Goal: Find specific page/section: Find specific page/section

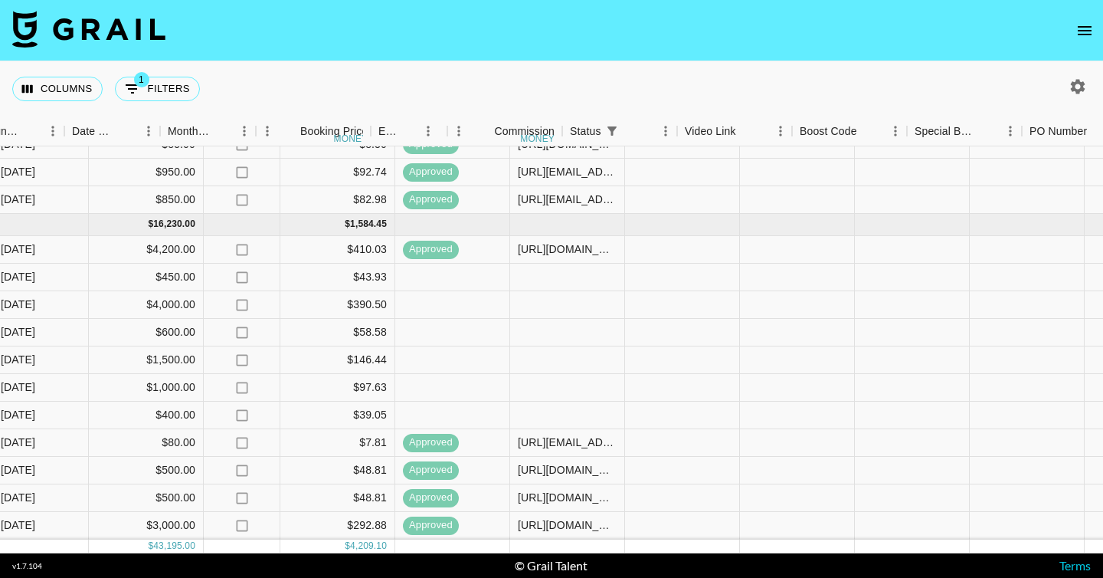
scroll to position [468, 755]
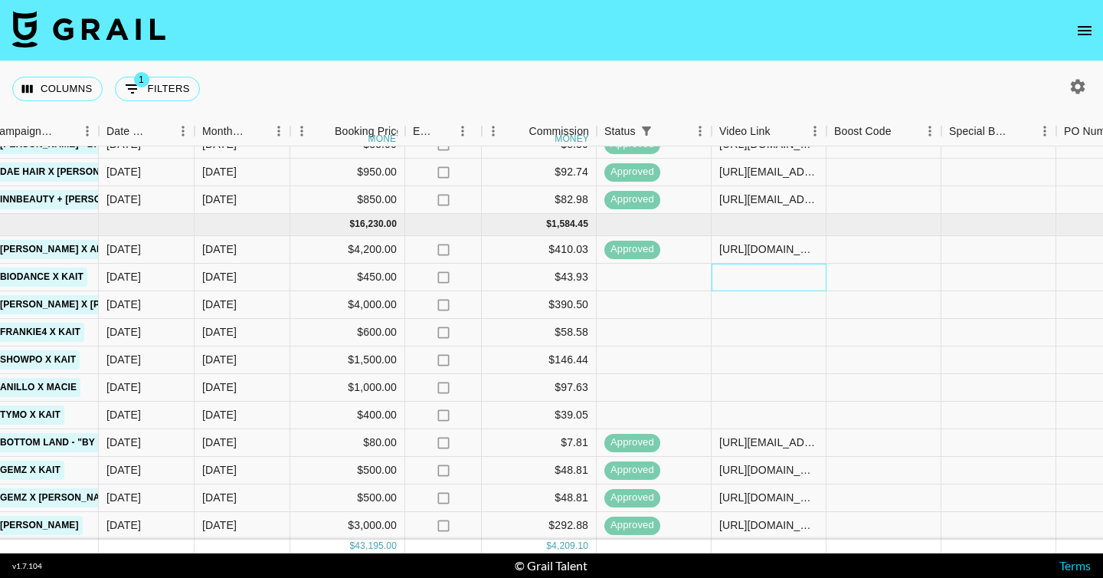
click at [758, 278] on div at bounding box center [769, 277] width 115 height 28
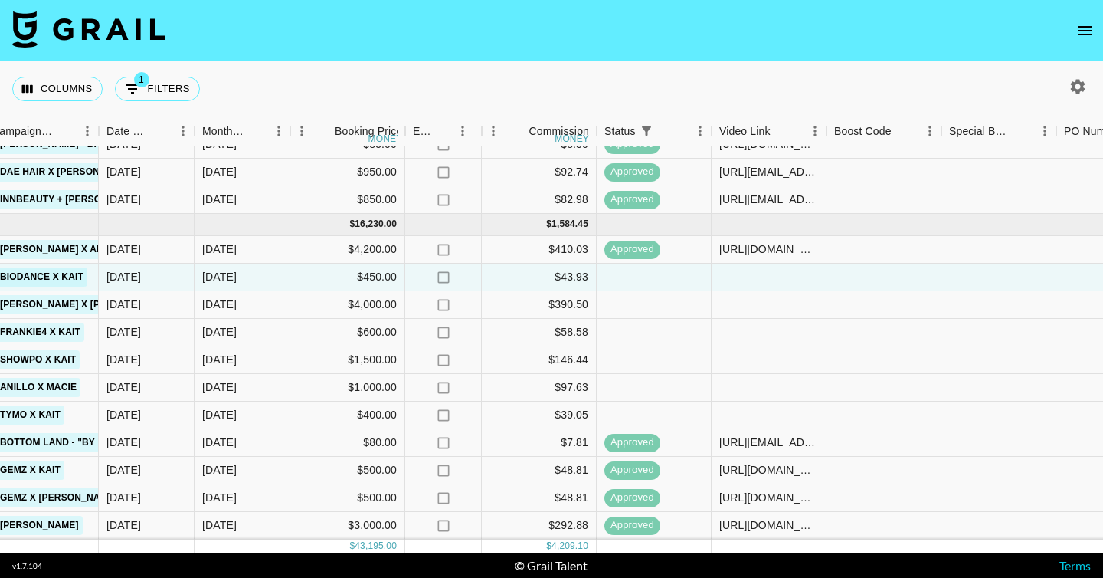
click at [758, 278] on div at bounding box center [769, 277] width 115 height 28
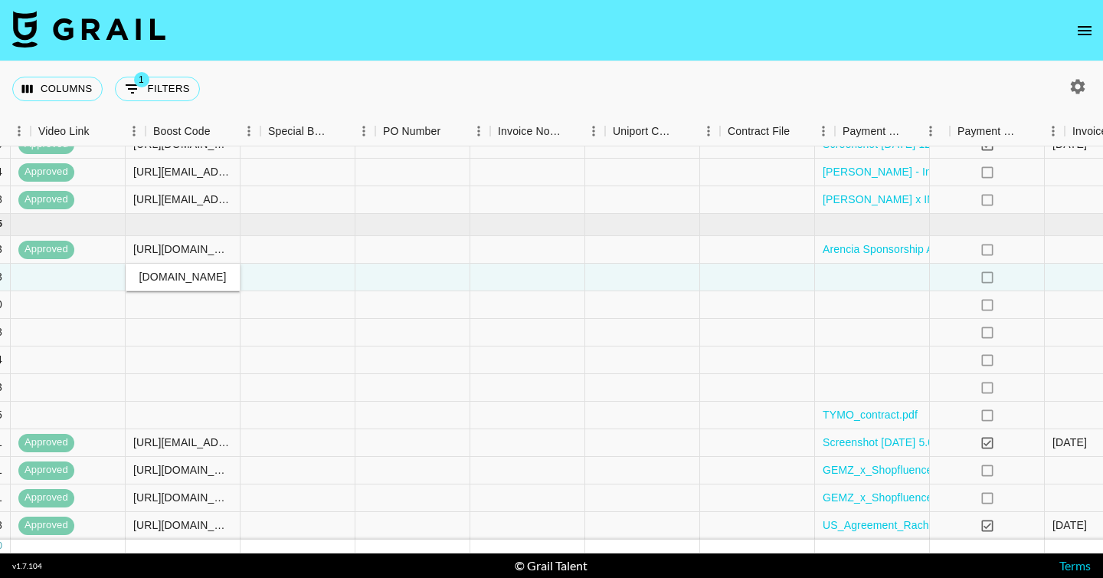
scroll to position [468, 1574]
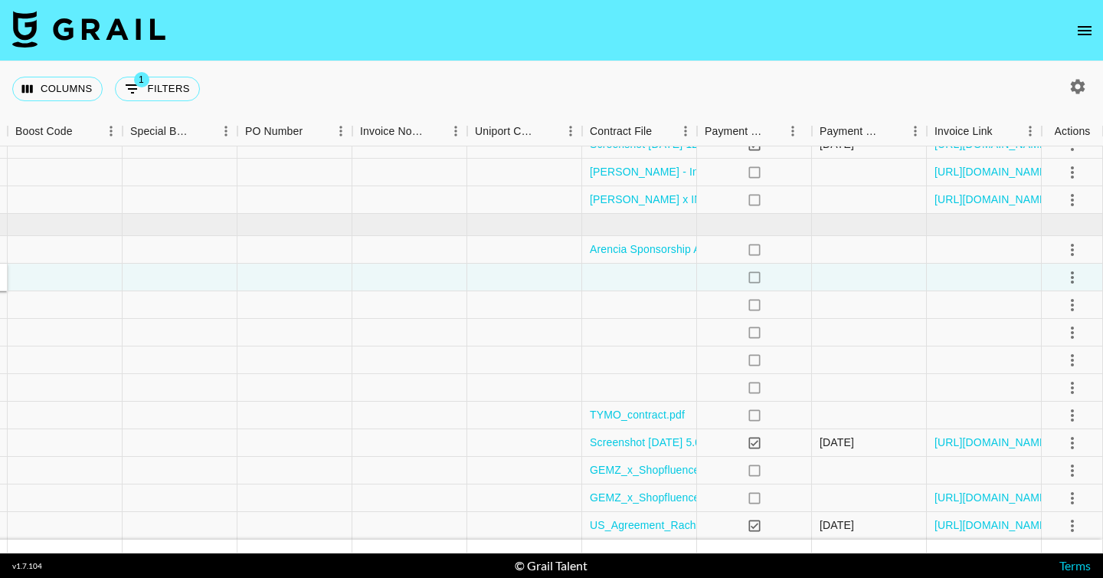
type input "[URL][DOMAIN_NAME]"
click at [661, 275] on div at bounding box center [639, 277] width 115 height 28
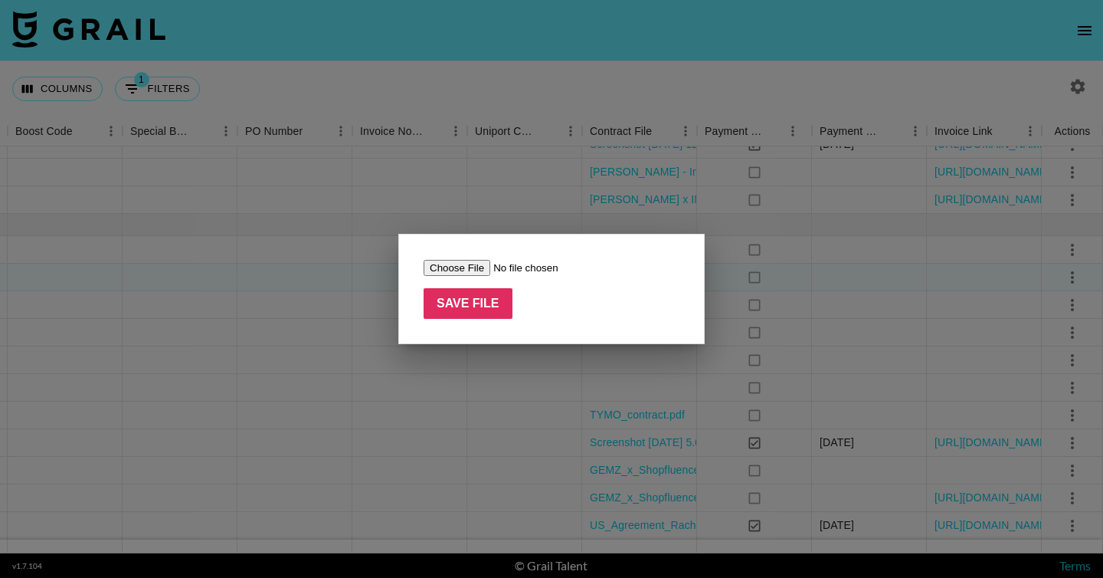
click at [458, 273] on input "file" at bounding box center [521, 268] width 194 height 16
type input "C:\fakepath\Paid Contents Agreement_k_hartss(25.08).pdf"
click at [447, 301] on input "Save File" at bounding box center [468, 303] width 89 height 31
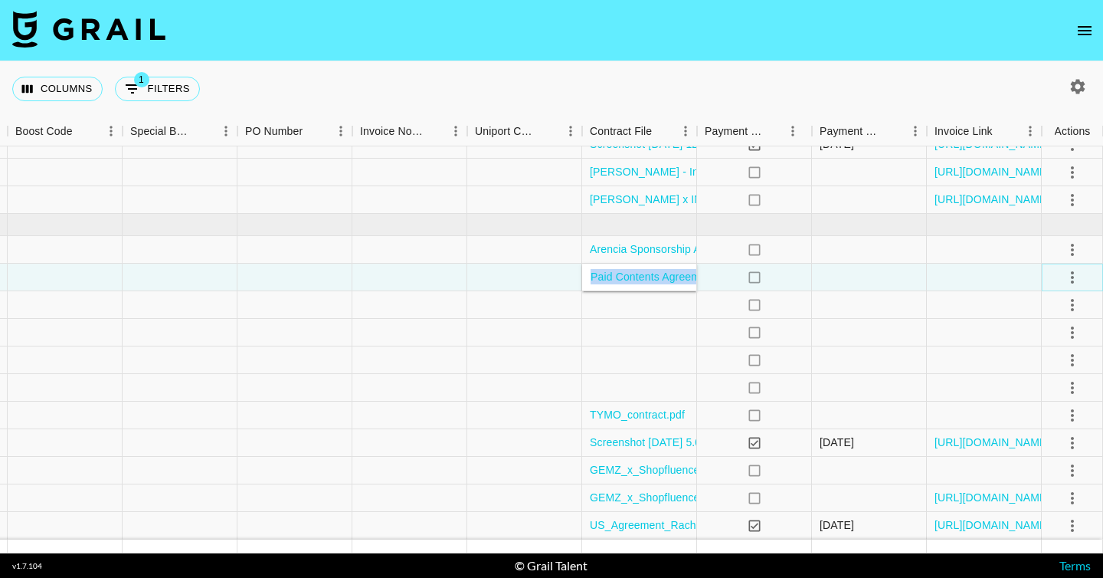
click at [1077, 273] on icon "select merge strategy" at bounding box center [1072, 277] width 18 height 18
click at [1028, 424] on div "Approve" at bounding box center [1039, 420] width 47 height 18
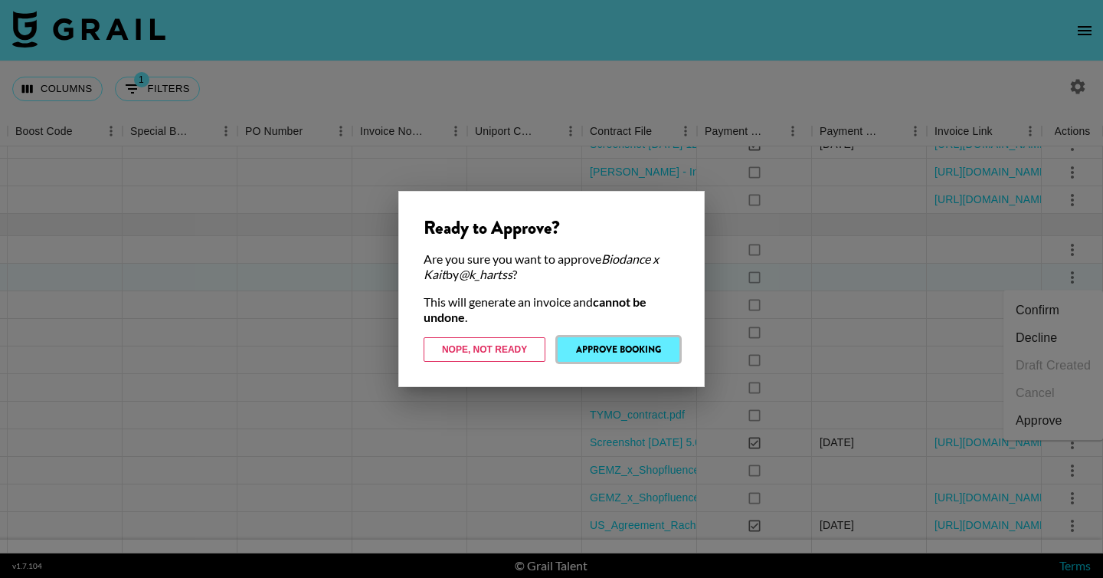
click at [609, 349] on button "Approve Booking" at bounding box center [619, 349] width 122 height 25
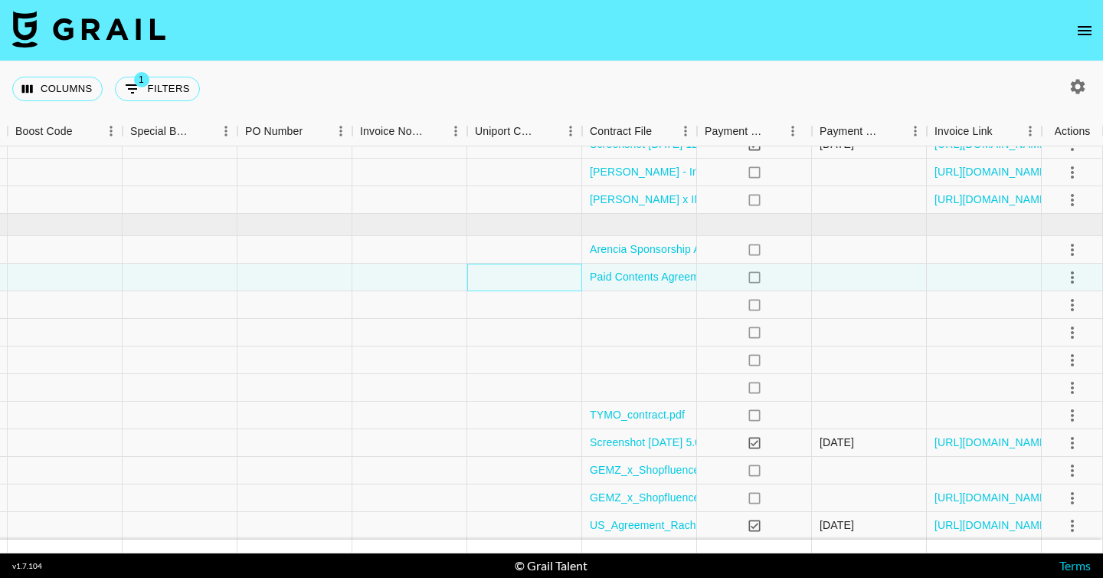
click at [484, 284] on div at bounding box center [524, 277] width 115 height 28
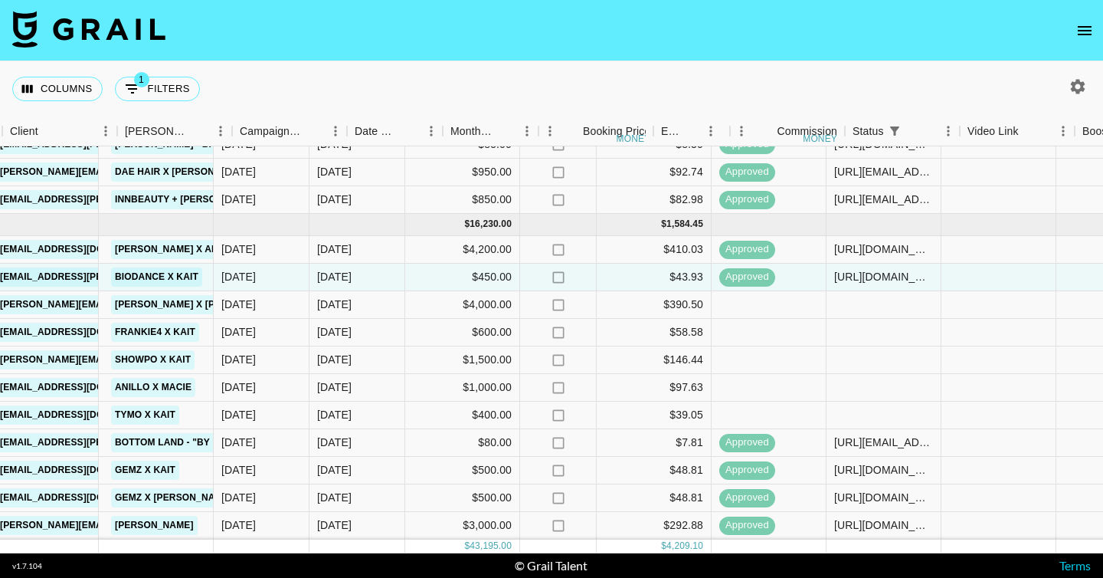
scroll to position [468, 507]
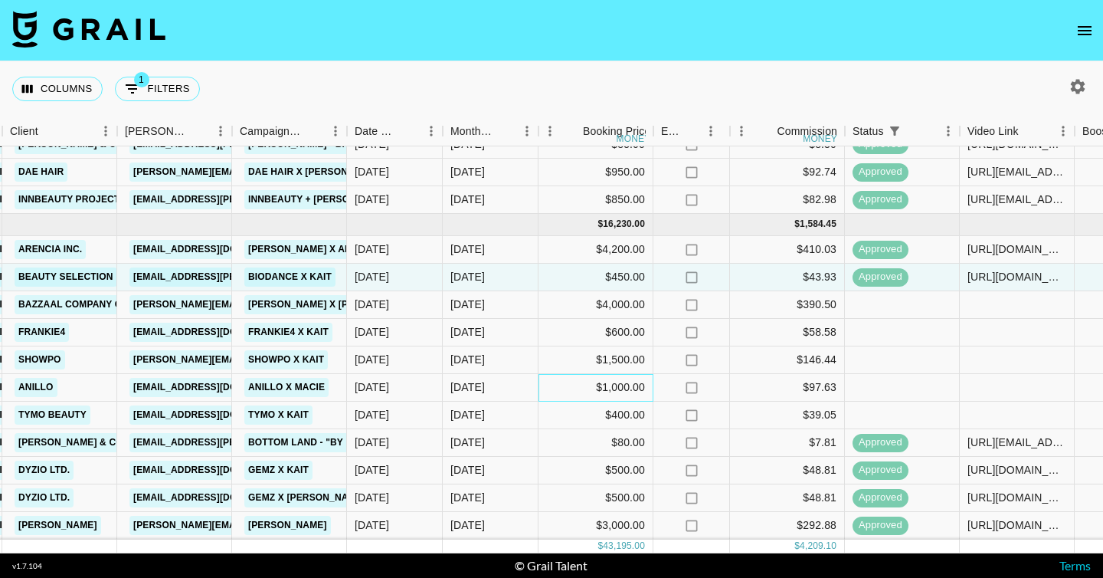
click at [587, 390] on div "$1,000.00" at bounding box center [595, 388] width 115 height 28
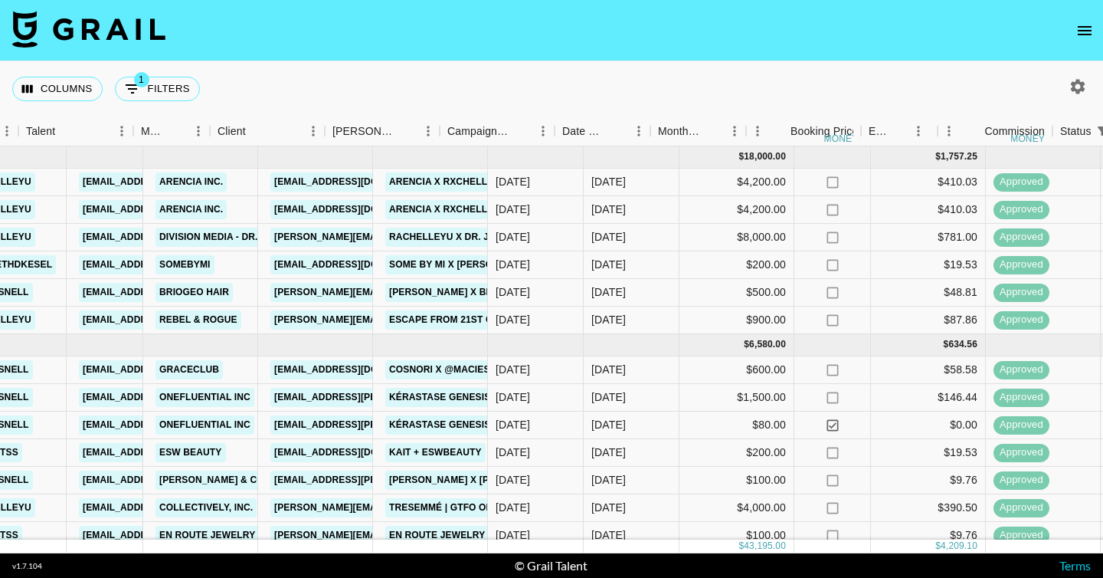
scroll to position [0, 0]
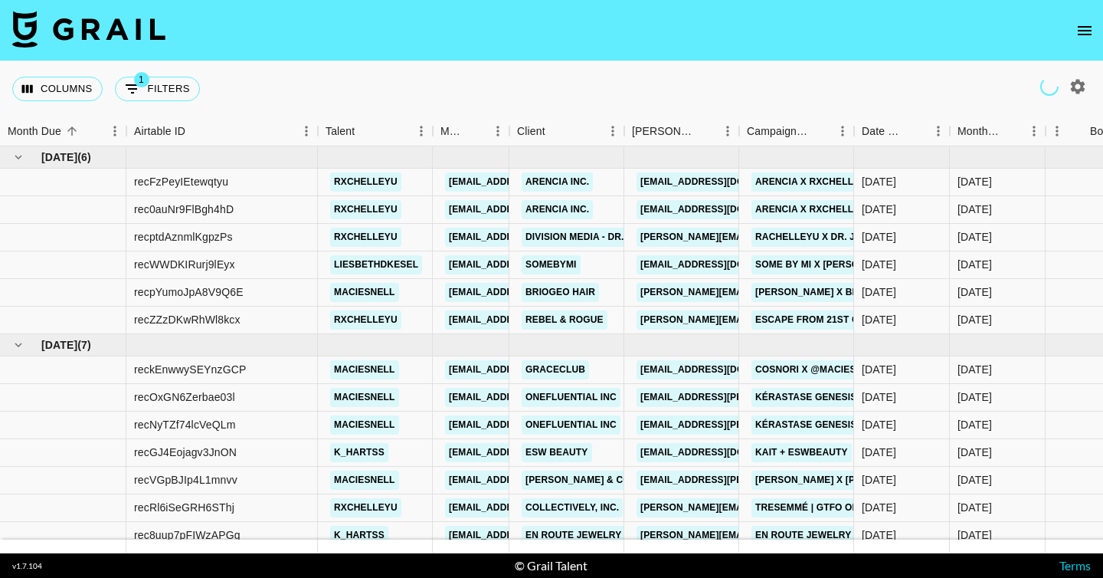
click at [1085, 28] on icon "open drawer" at bounding box center [1084, 30] width 18 height 18
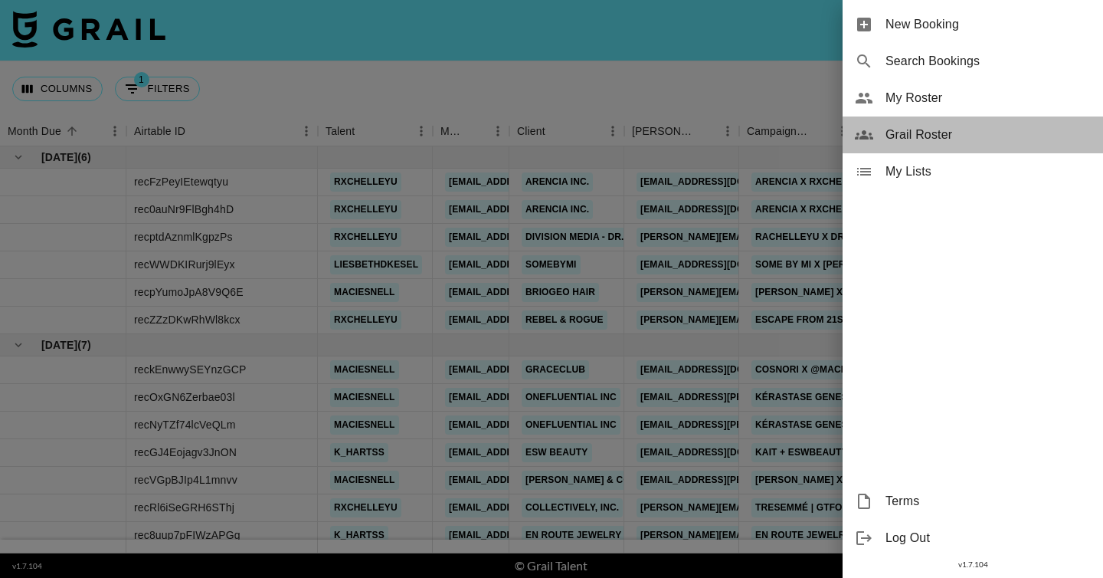
click at [965, 140] on span "Grail Roster" at bounding box center [987, 135] width 205 height 18
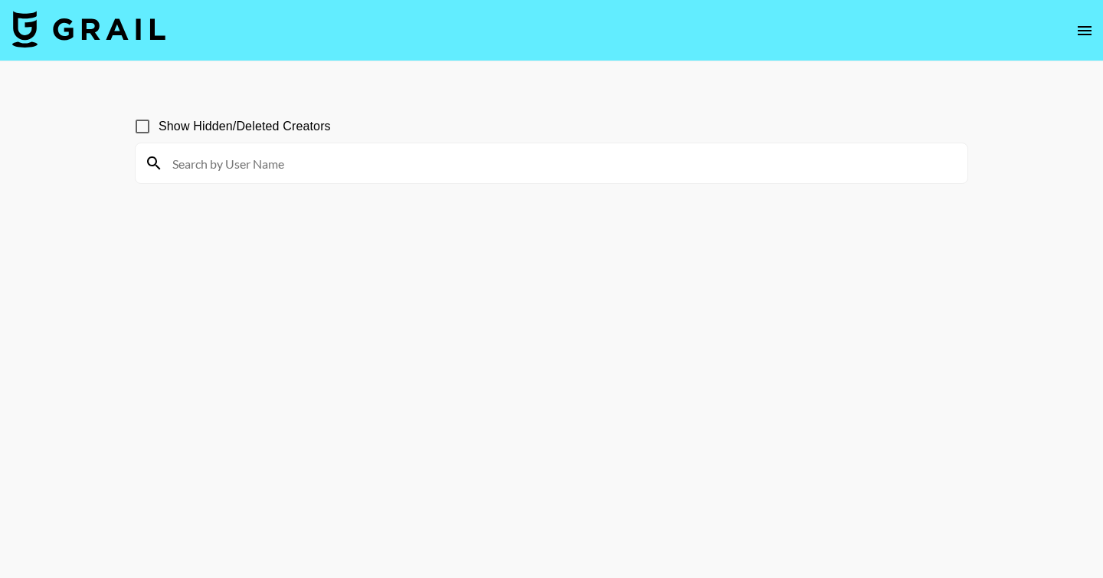
click at [195, 162] on input at bounding box center [560, 163] width 795 height 25
click at [164, 169] on input at bounding box center [560, 163] width 795 height 25
click at [178, 147] on div at bounding box center [552, 163] width 832 height 40
click at [198, 160] on input at bounding box center [560, 163] width 795 height 25
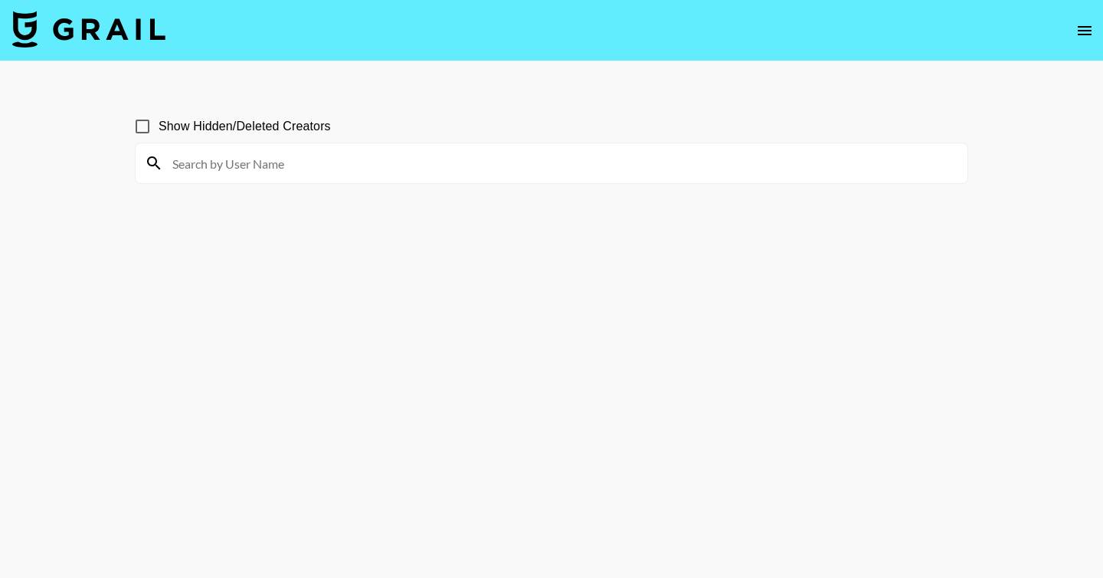
click at [198, 158] on input at bounding box center [560, 163] width 795 height 25
click at [139, 127] on input "Show Hidden/Deleted Creators" at bounding box center [142, 126] width 32 height 32
checkbox input "true"
click at [233, 155] on input at bounding box center [560, 163] width 795 height 25
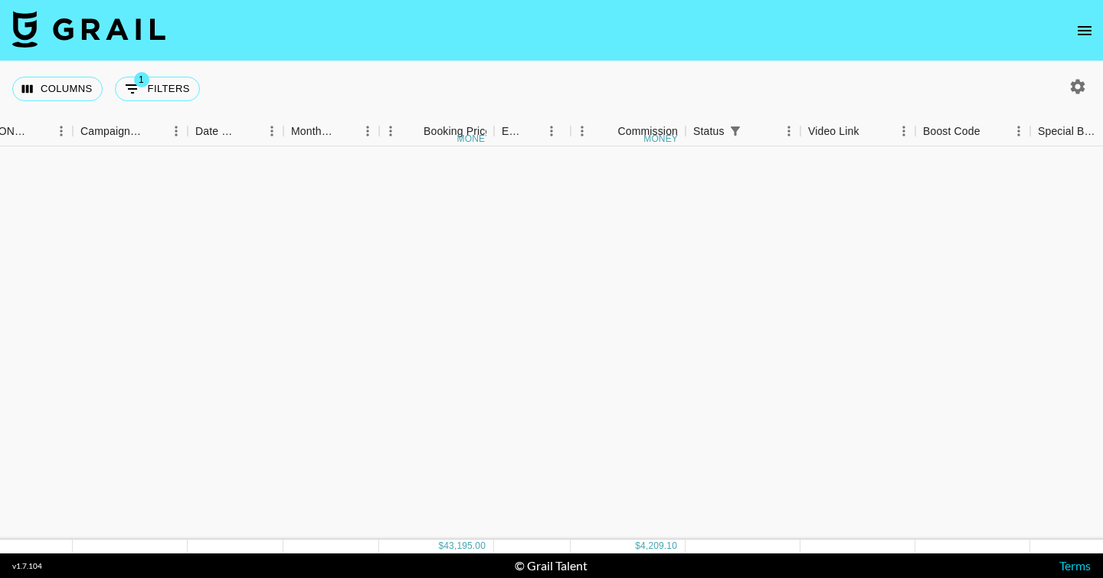
scroll to position [468, 666]
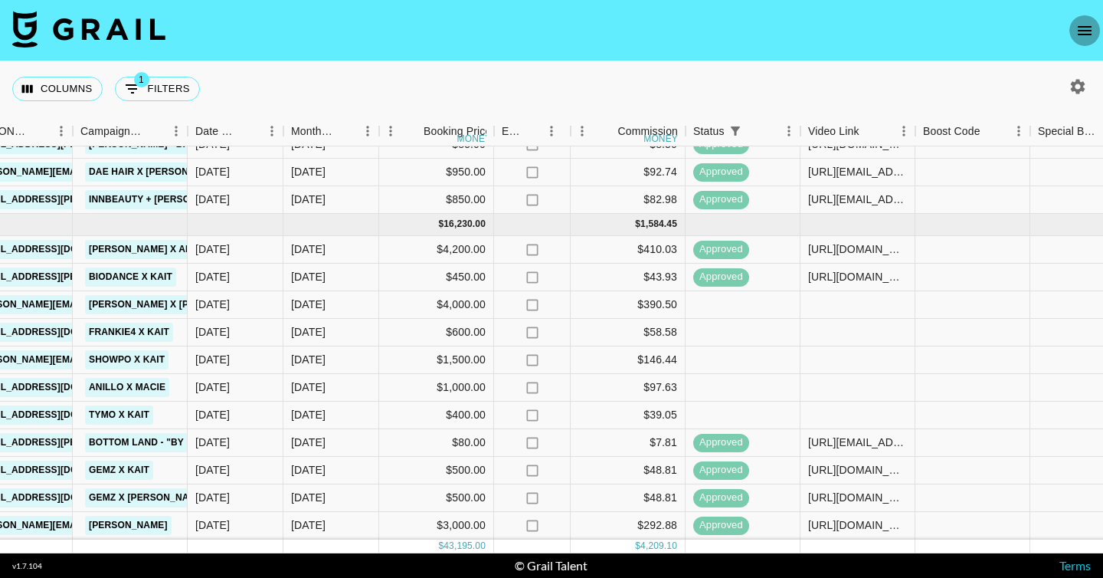
click at [1082, 41] on button "open drawer" at bounding box center [1084, 30] width 31 height 31
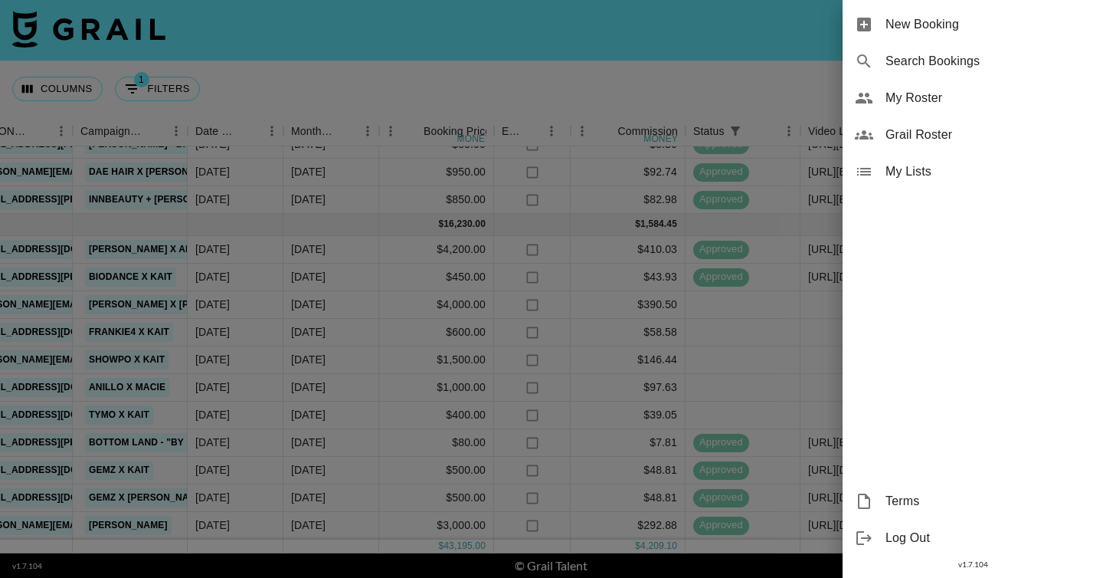
click at [938, 133] on span "Grail Roster" at bounding box center [987, 135] width 205 height 18
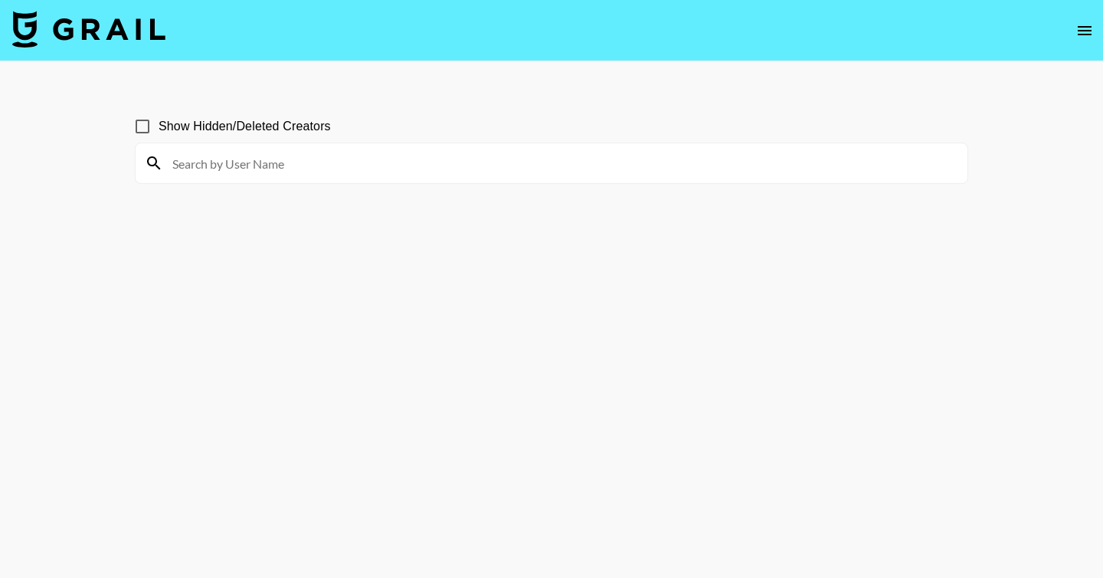
click at [221, 156] on input at bounding box center [560, 163] width 795 height 25
drag, startPoint x: 239, startPoint y: 164, endPoint x: 129, endPoint y: 164, distance: 109.5
click at [129, 164] on div "Show Hidden/Deleted Creators [PERSON_NAME].[PERSON_NAME]" at bounding box center [552, 325] width 858 height 455
drag, startPoint x: 218, startPoint y: 165, endPoint x: 168, endPoint y: 161, distance: 50.0
click at [168, 161] on input "saraxj" at bounding box center [560, 163] width 795 height 25
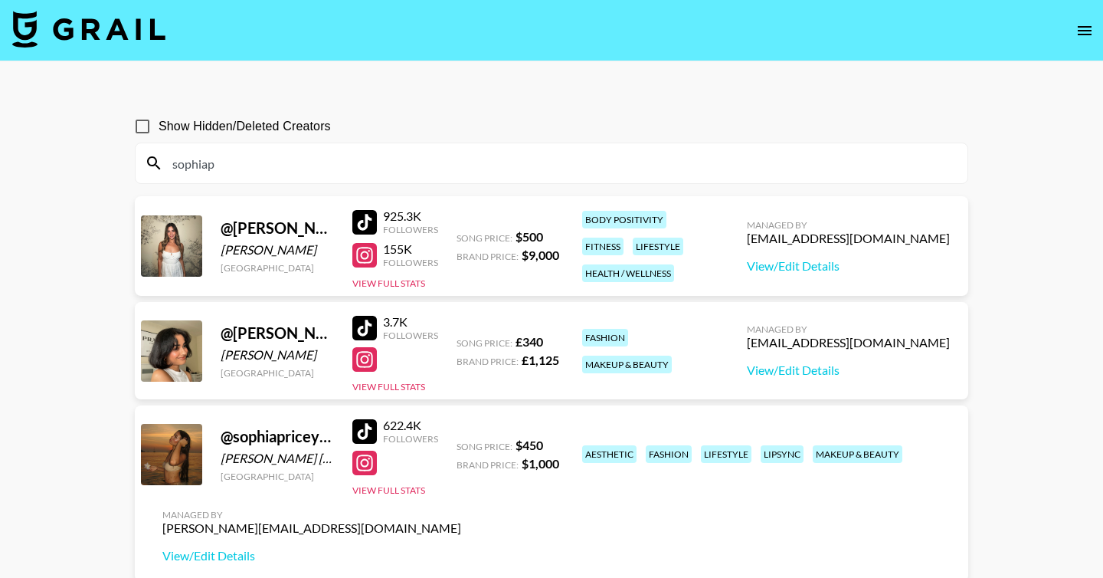
drag, startPoint x: 284, startPoint y: 161, endPoint x: 149, endPoint y: 159, distance: 134.8
click at [149, 159] on div "sophiap" at bounding box center [552, 163] width 832 height 40
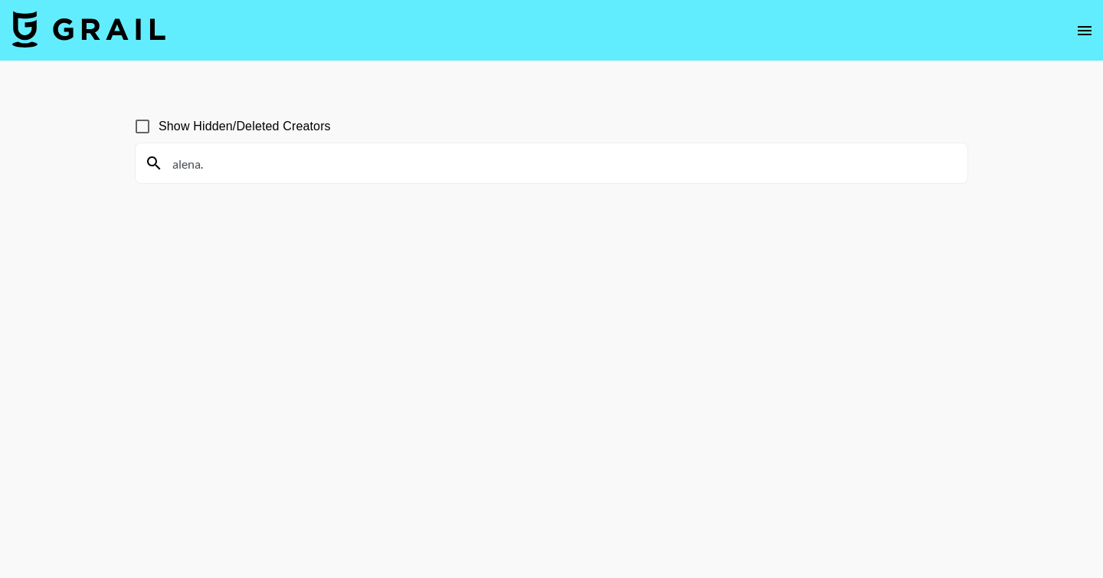
drag, startPoint x: 295, startPoint y: 172, endPoint x: 151, endPoint y: 149, distance: 145.8
click at [151, 149] on div "alena." at bounding box center [552, 163] width 832 height 40
drag, startPoint x: 278, startPoint y: 159, endPoint x: 119, endPoint y: 155, distance: 159.4
click at [119, 155] on main "Show Hidden/Deleted Creators syd_an" at bounding box center [551, 325] width 1103 height 529
drag, startPoint x: 329, startPoint y: 171, endPoint x: 100, endPoint y: 165, distance: 228.3
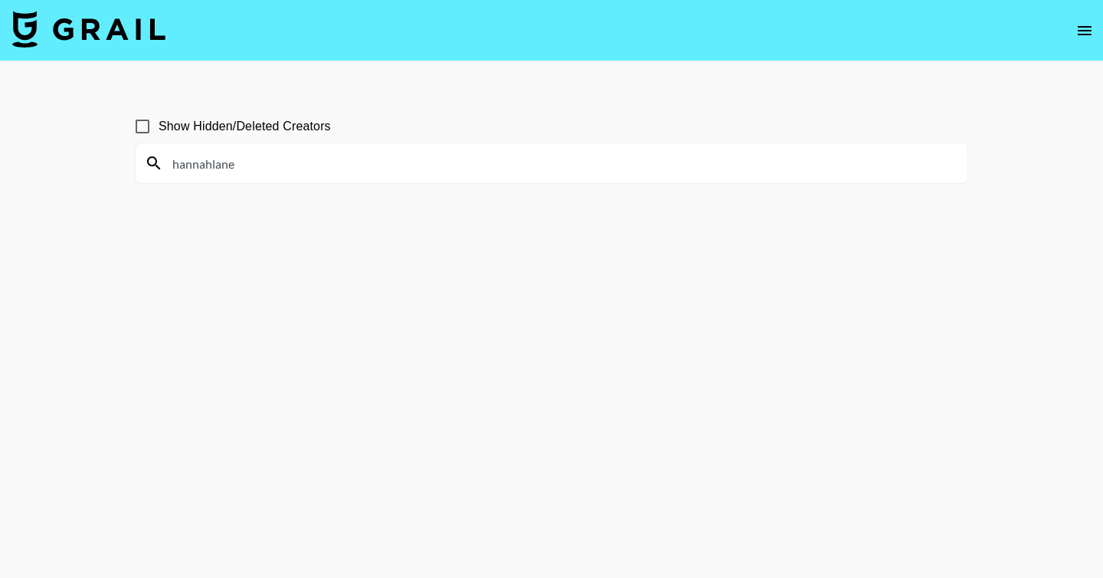
click at [100, 165] on main "Show Hidden/Deleted Creators [PERSON_NAME]" at bounding box center [551, 325] width 1103 height 529
drag, startPoint x: 299, startPoint y: 163, endPoint x: 92, endPoint y: 158, distance: 207.6
click at [92, 158] on main "Show Hidden/Deleted Creators ali.k" at bounding box center [551, 325] width 1103 height 529
drag, startPoint x: 280, startPoint y: 160, endPoint x: 119, endPoint y: 157, distance: 161.6
click at [119, 157] on main "Show Hidden/Deleted Creators mck.xnna" at bounding box center [551, 325] width 1103 height 529
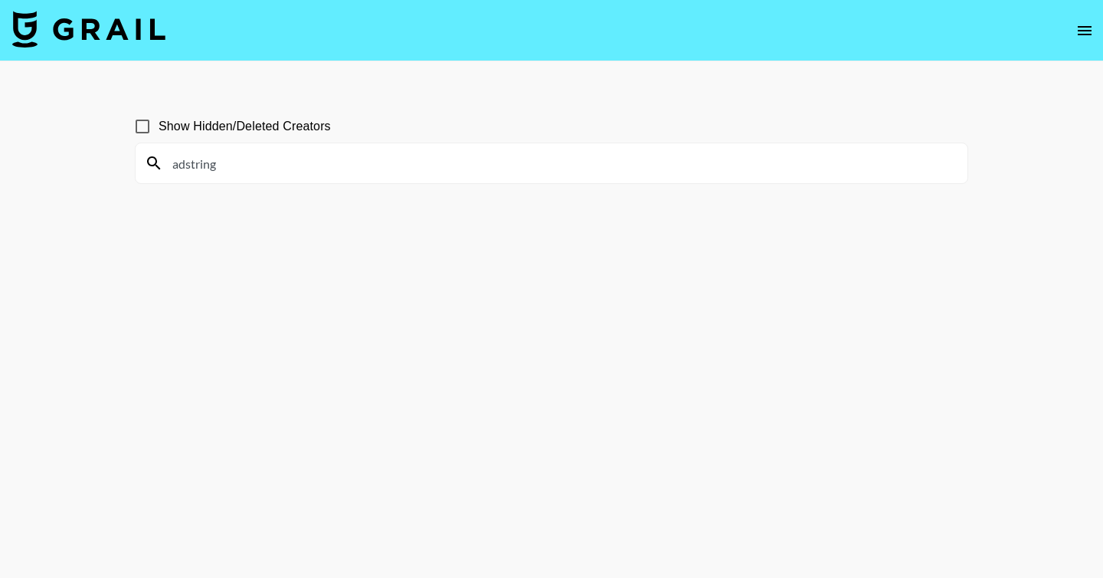
drag, startPoint x: 258, startPoint y: 166, endPoint x: 73, endPoint y: 159, distance: 185.5
click at [73, 159] on main "Show Hidden/Deleted Creators adstring" at bounding box center [551, 325] width 1103 height 529
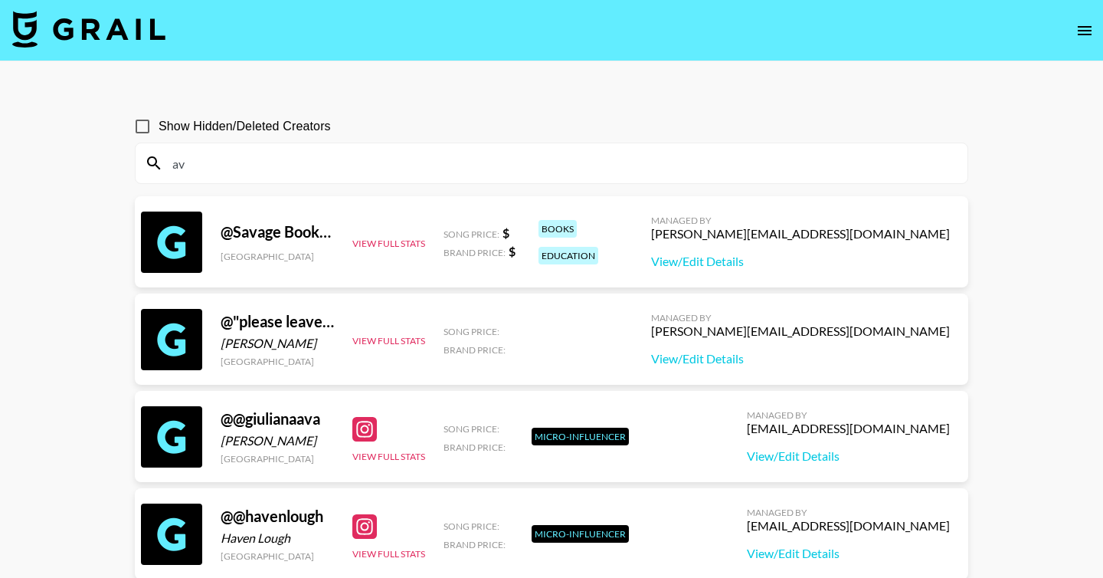
type input "a"
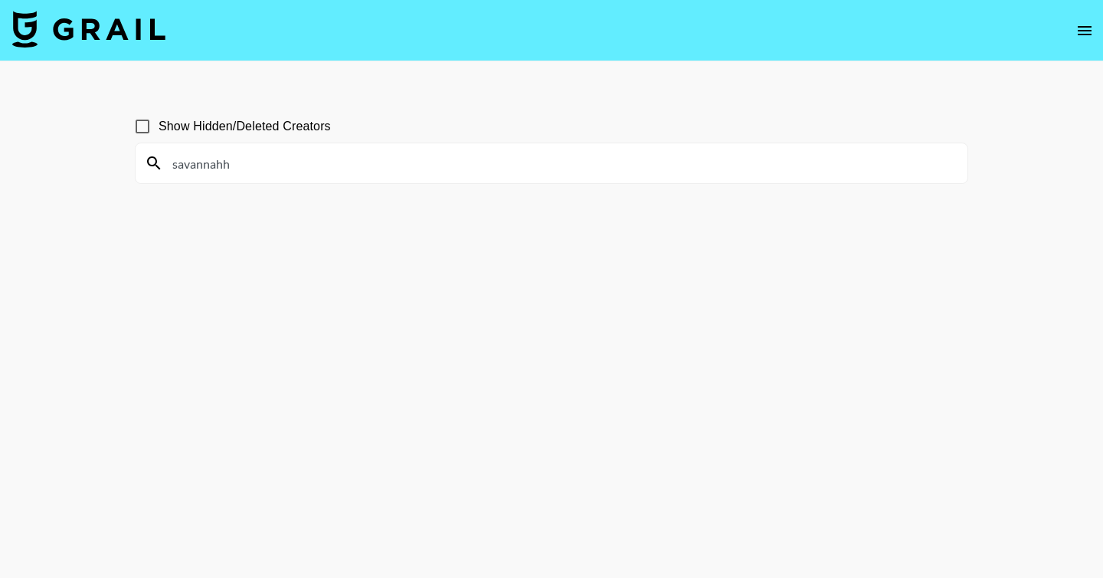
drag, startPoint x: 265, startPoint y: 178, endPoint x: 101, endPoint y: 159, distance: 165.0
click at [101, 159] on main "Show Hidden/Deleted Creators savannahh" at bounding box center [551, 325] width 1103 height 529
click at [248, 155] on input "savannahh" at bounding box center [560, 163] width 795 height 25
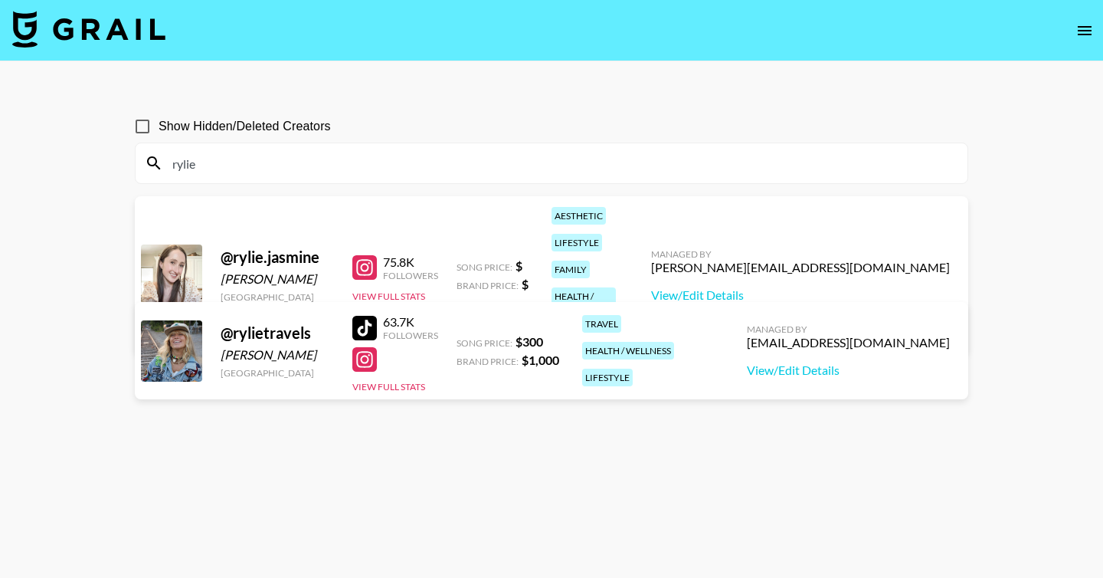
type input "rylie"
